Goal: Transaction & Acquisition: Book appointment/travel/reservation

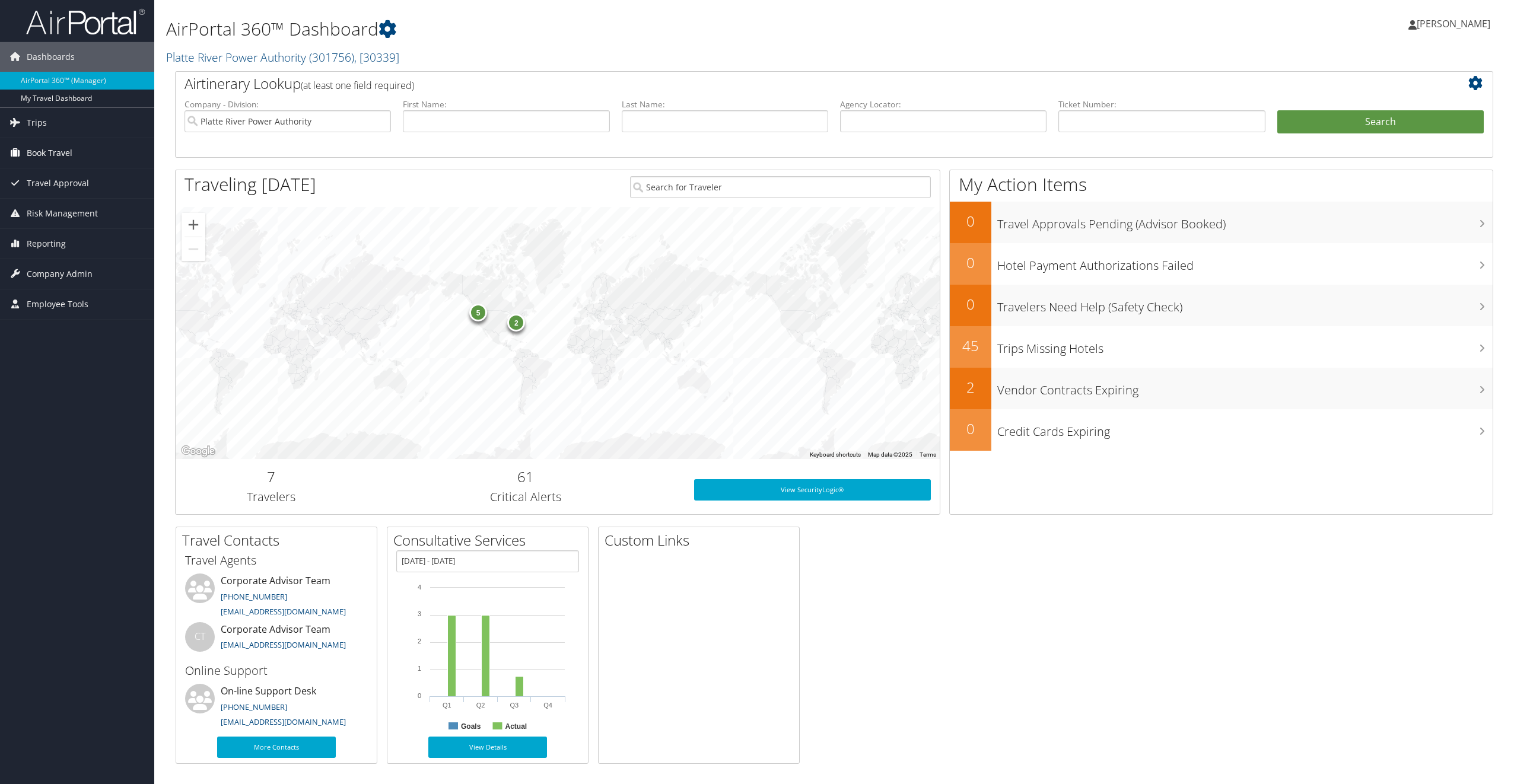
click at [52, 149] on span "Book Travel" at bounding box center [49, 153] width 45 height 30
click at [62, 206] on link "Book/Manage Online Trips" at bounding box center [77, 212] width 154 height 18
click at [60, 215] on link "Book/Manage Online Trips" at bounding box center [77, 212] width 154 height 18
click at [62, 217] on link "Book/Manage Online Trips" at bounding box center [77, 212] width 154 height 18
